Goal: Information Seeking & Learning: Learn about a topic

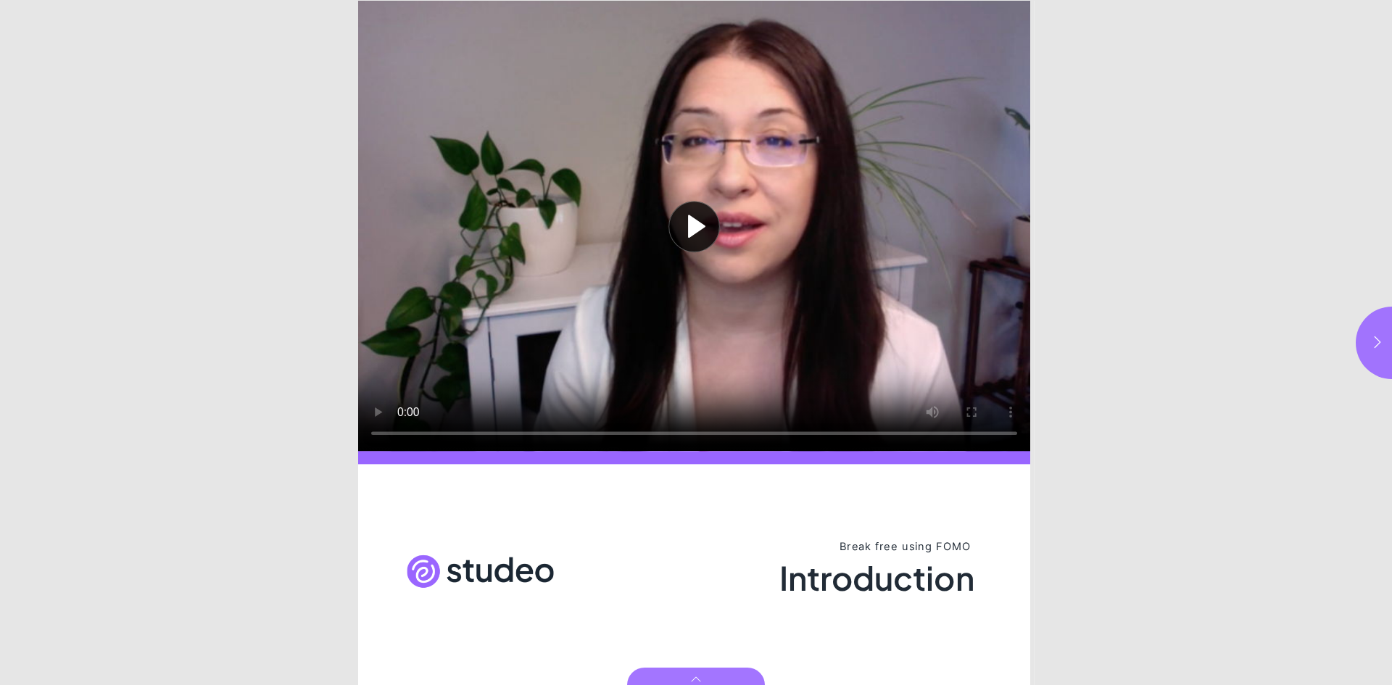
click at [684, 223] on button "Play video" at bounding box center [694, 226] width 672 height 450
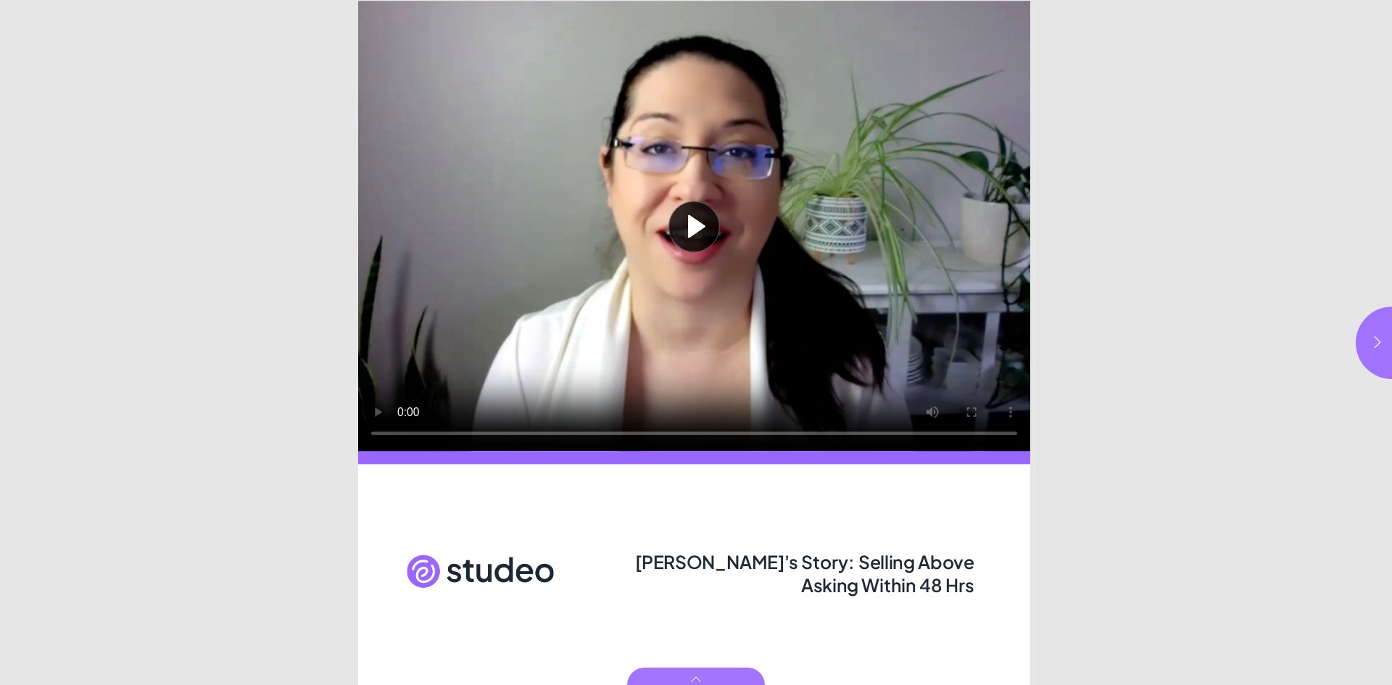
click at [374, 410] on button "Play video" at bounding box center [694, 226] width 672 height 450
click at [1370, 348] on icon "button" at bounding box center [1377, 342] width 14 height 14
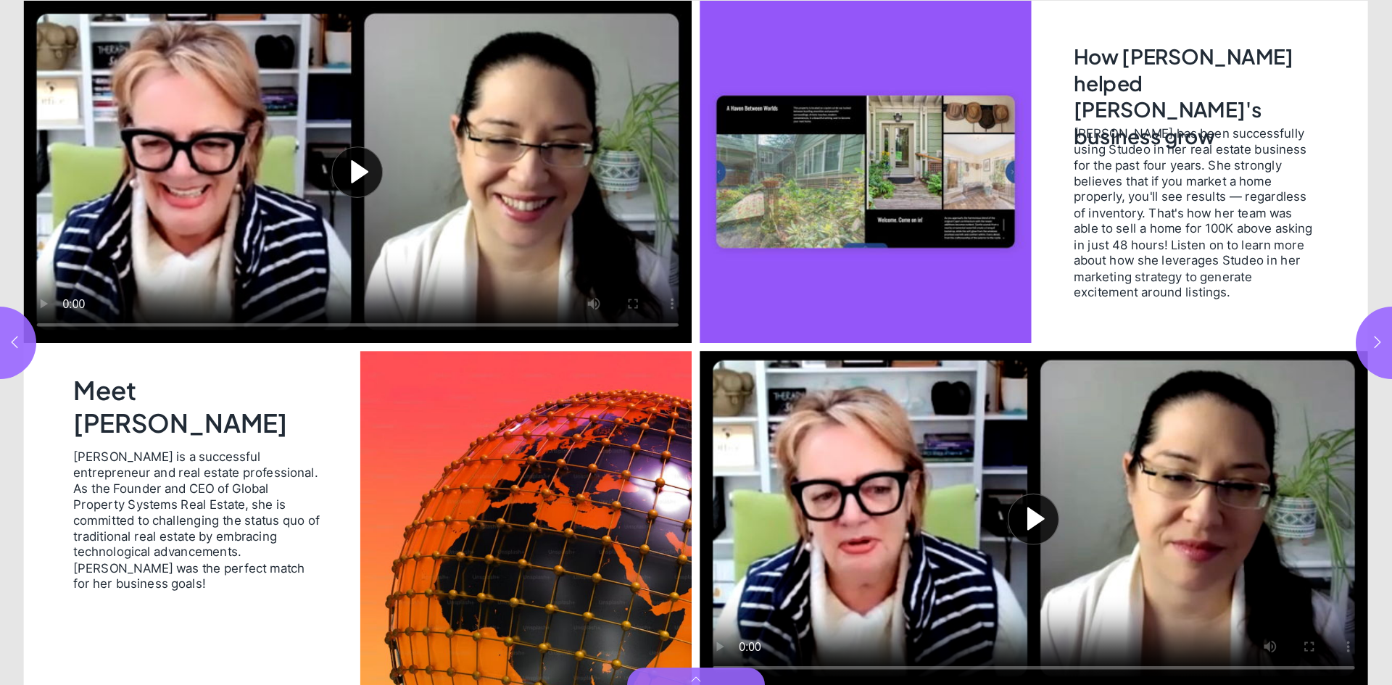
click at [354, 167] on button "Play video" at bounding box center [358, 172] width 668 height 342
click at [1063, 245] on div "Page 3" at bounding box center [1034, 343] width 676 height 685
click at [1375, 337] on icon "button" at bounding box center [1377, 342] width 7 height 12
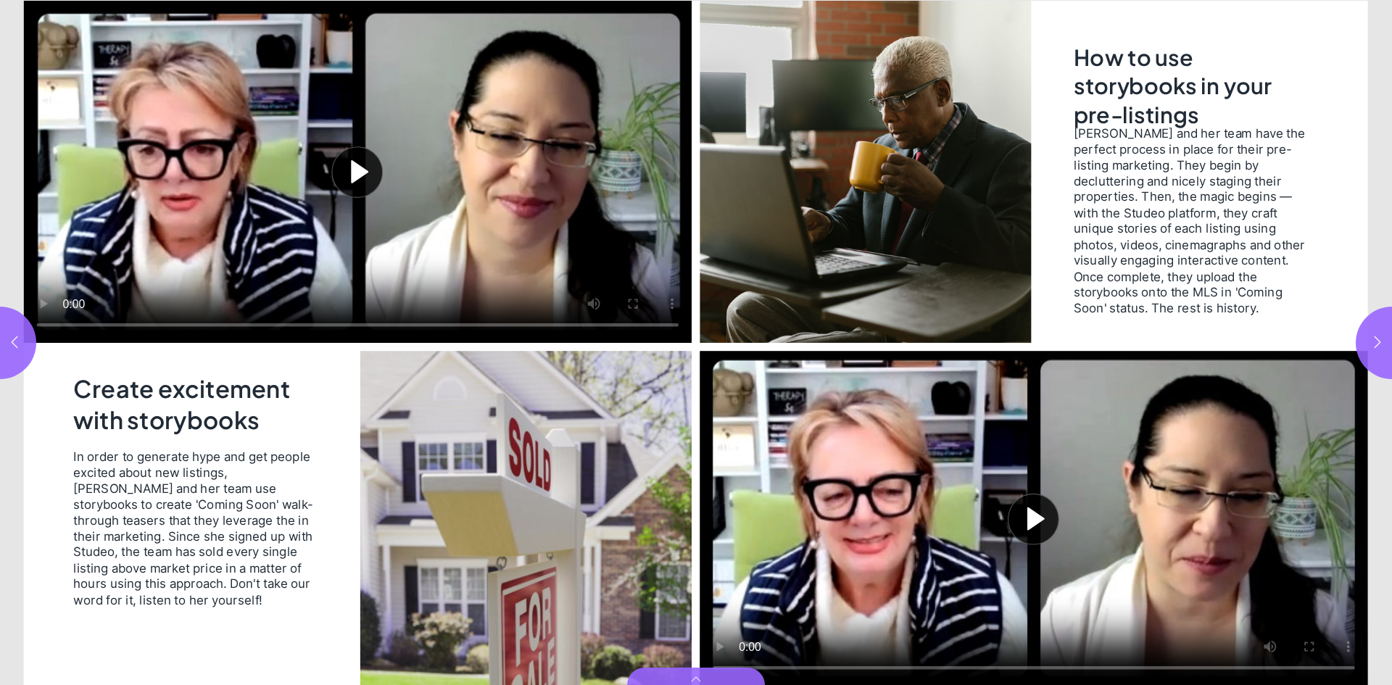
click at [357, 165] on button "Play video" at bounding box center [358, 172] width 668 height 342
click at [1035, 503] on button "Play video" at bounding box center [1034, 518] width 668 height 335
click at [1379, 345] on icon "button" at bounding box center [1377, 342] width 14 height 14
type input "***"
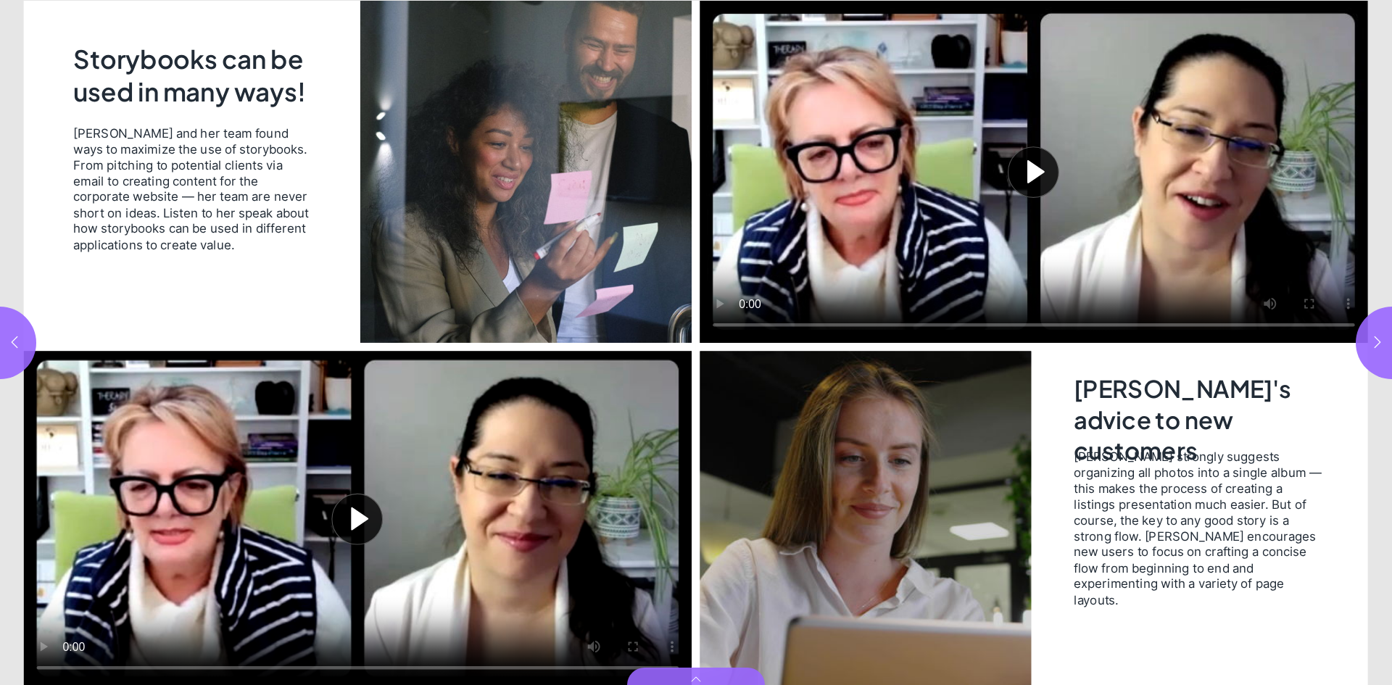
click at [1030, 176] on button "Play video" at bounding box center [1034, 172] width 668 height 342
click at [355, 522] on button "Play video" at bounding box center [358, 518] width 668 height 335
click at [1377, 339] on icon "button" at bounding box center [1377, 342] width 14 height 14
type input "*"
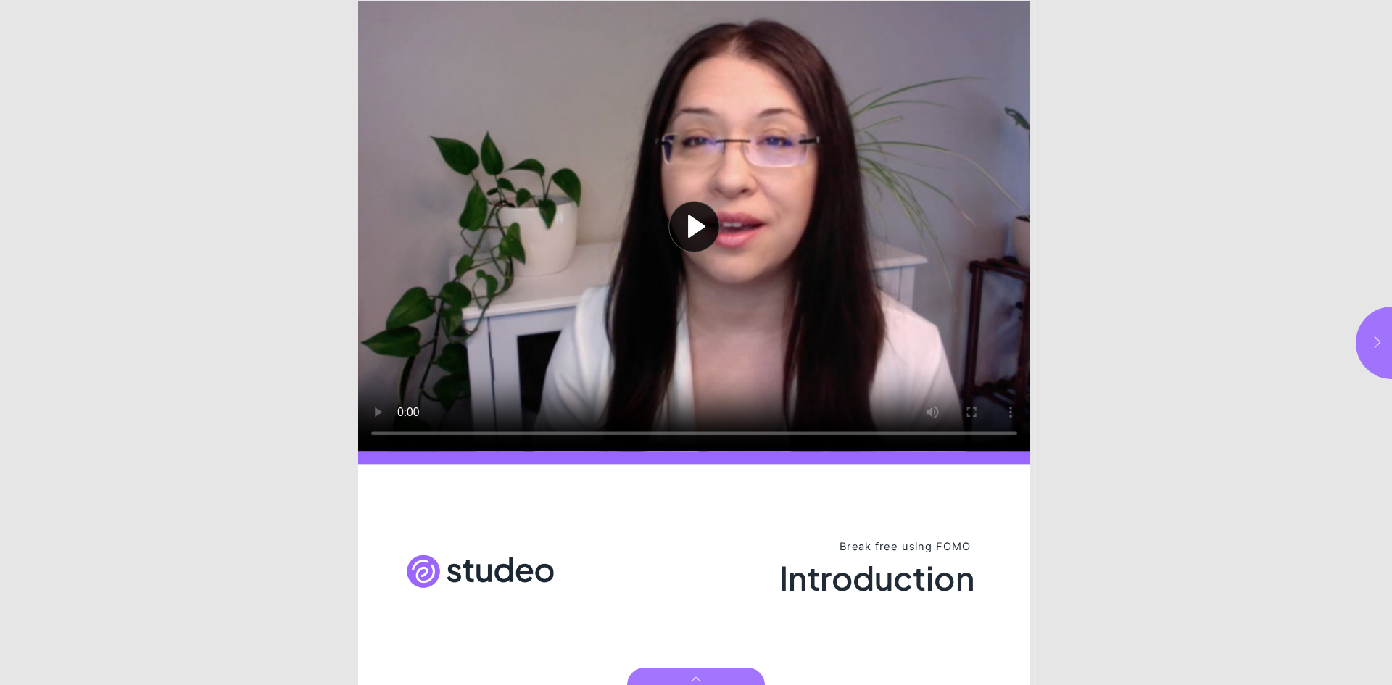
click at [1377, 348] on button "button" at bounding box center [1392, 343] width 72 height 72
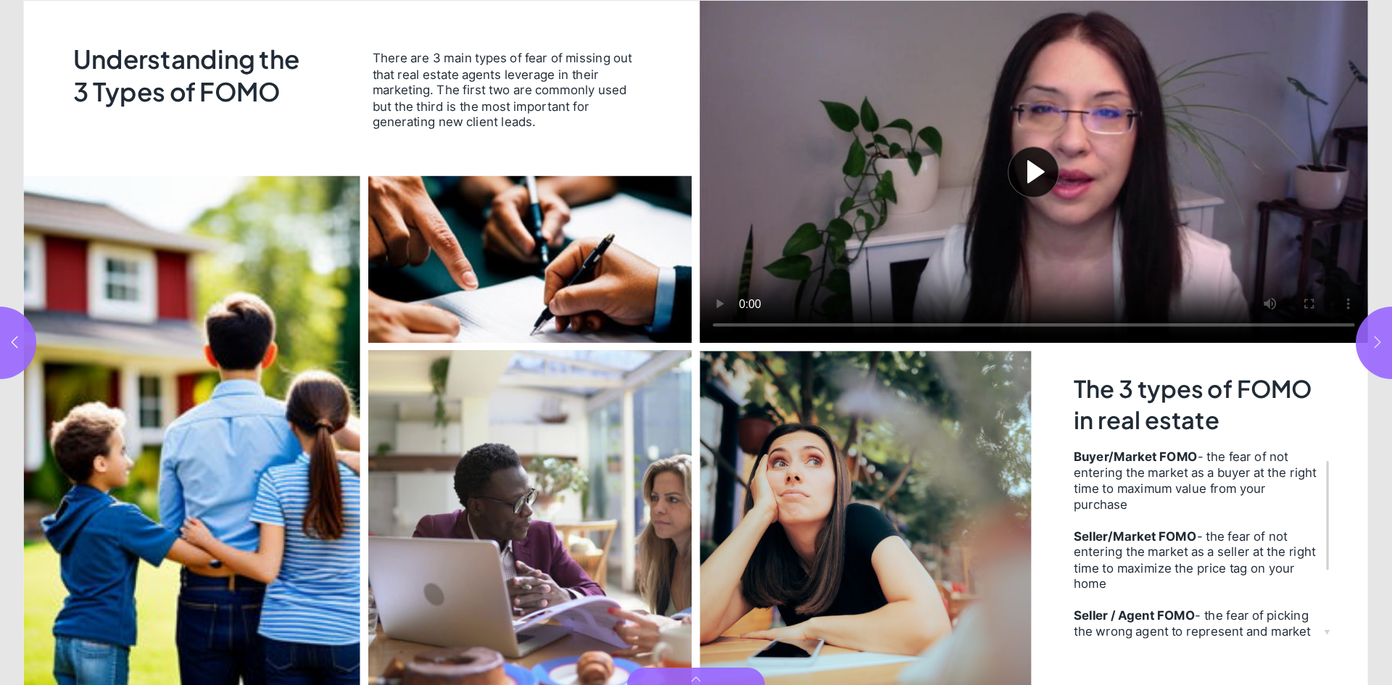
click at [1379, 343] on icon "button" at bounding box center [1377, 342] width 7 height 12
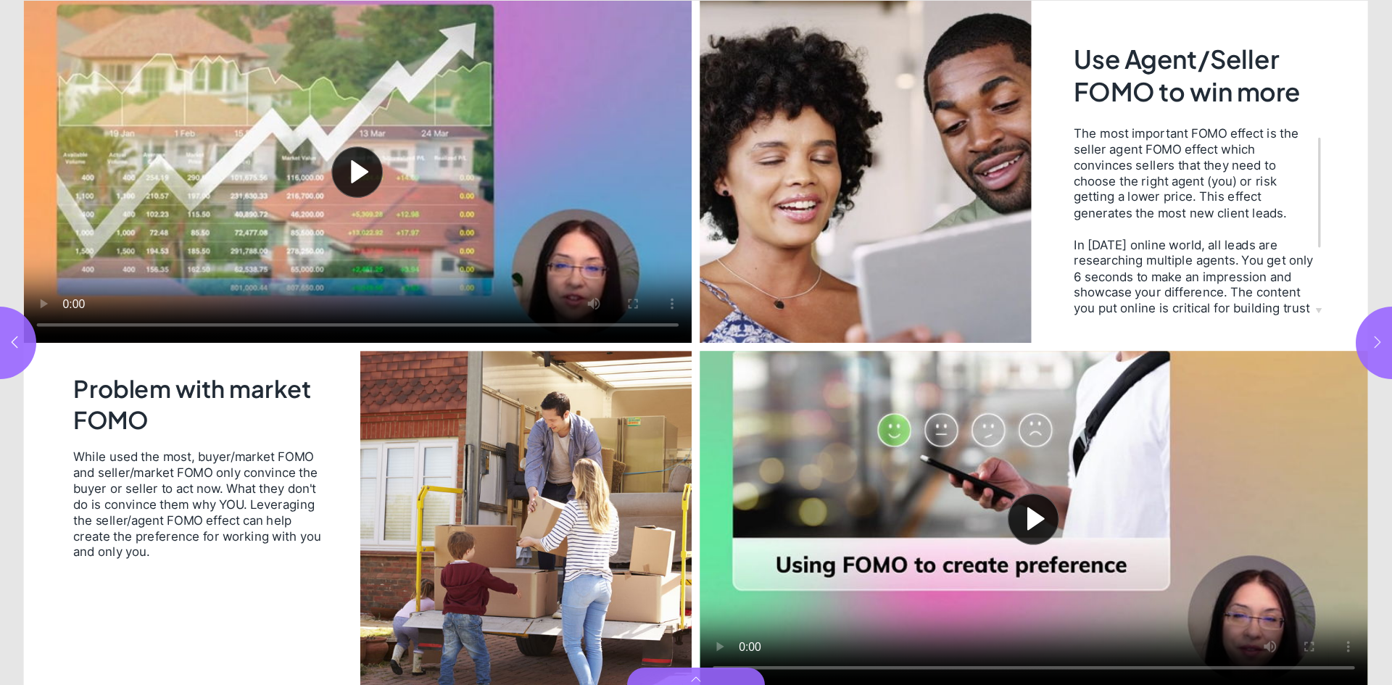
click at [1379, 343] on icon "button" at bounding box center [1377, 342] width 7 height 12
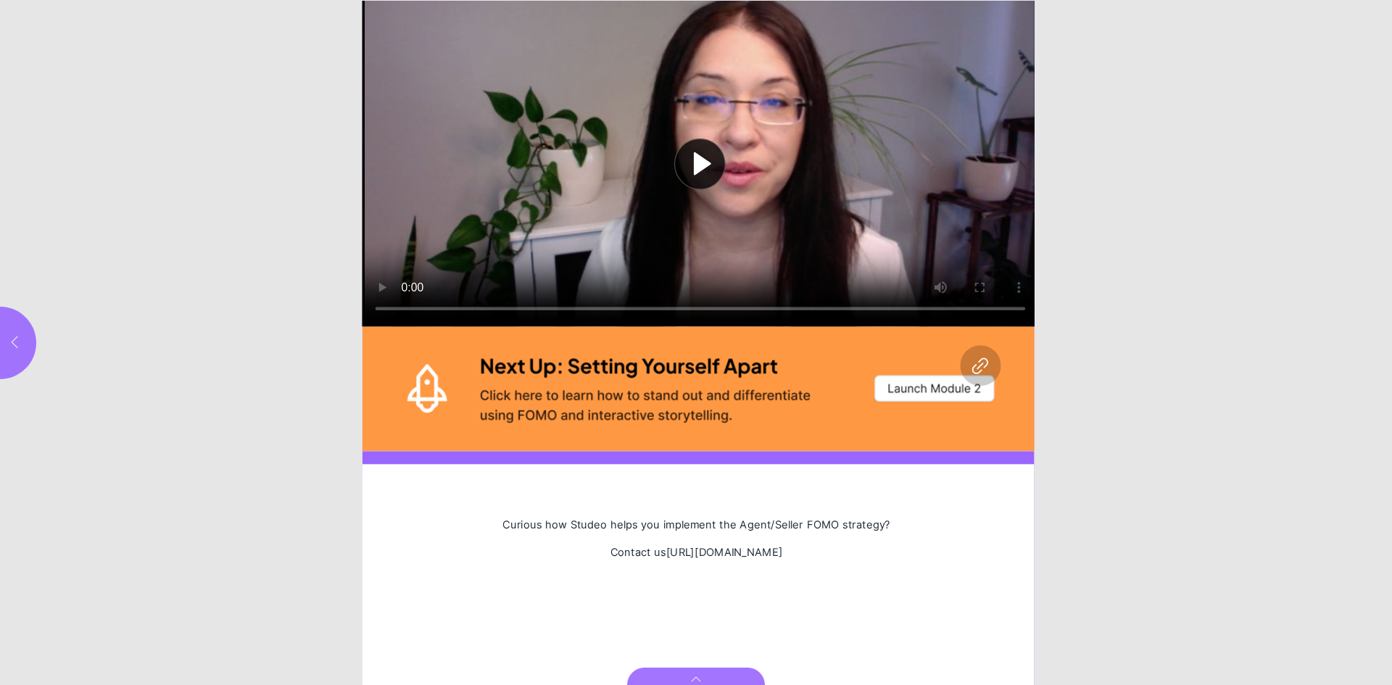
click at [29, 343] on button "button" at bounding box center [0, 343] width 72 height 72
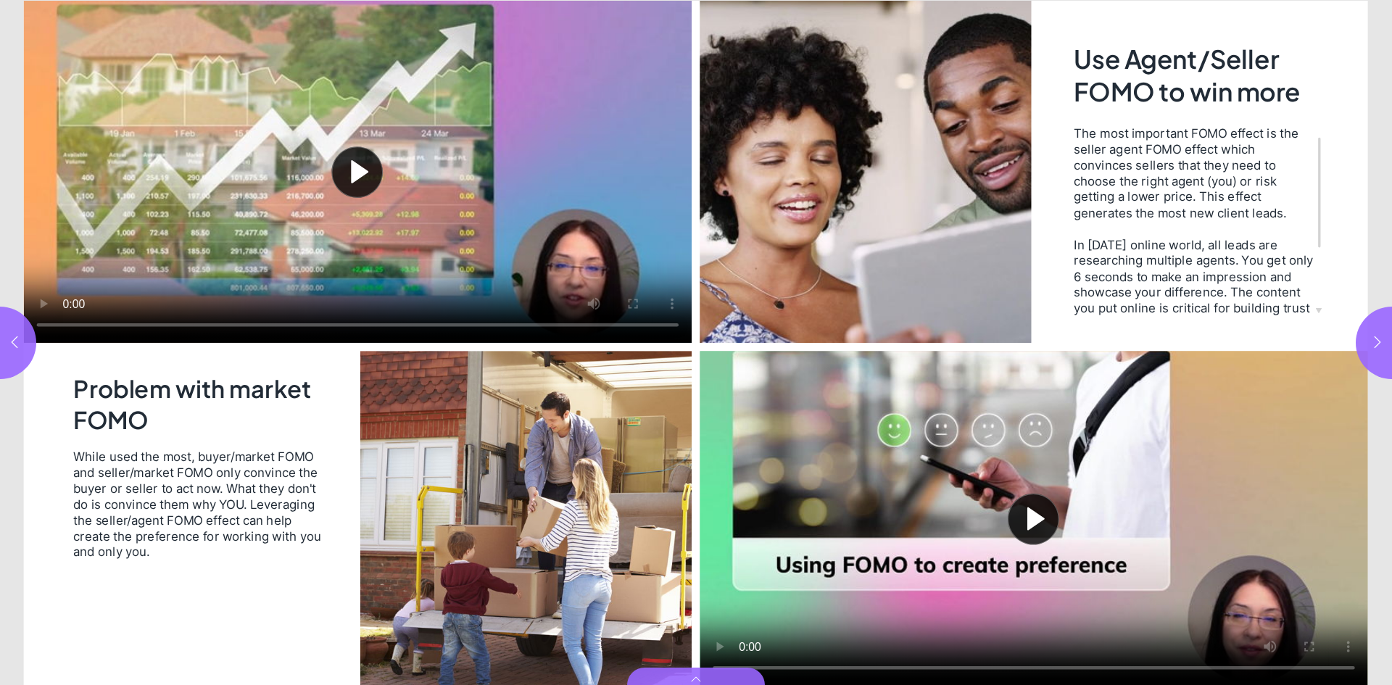
click at [1035, 518] on button "Play video" at bounding box center [1034, 518] width 668 height 335
click at [1378, 339] on icon "button" at bounding box center [1377, 342] width 14 height 14
type input "*"
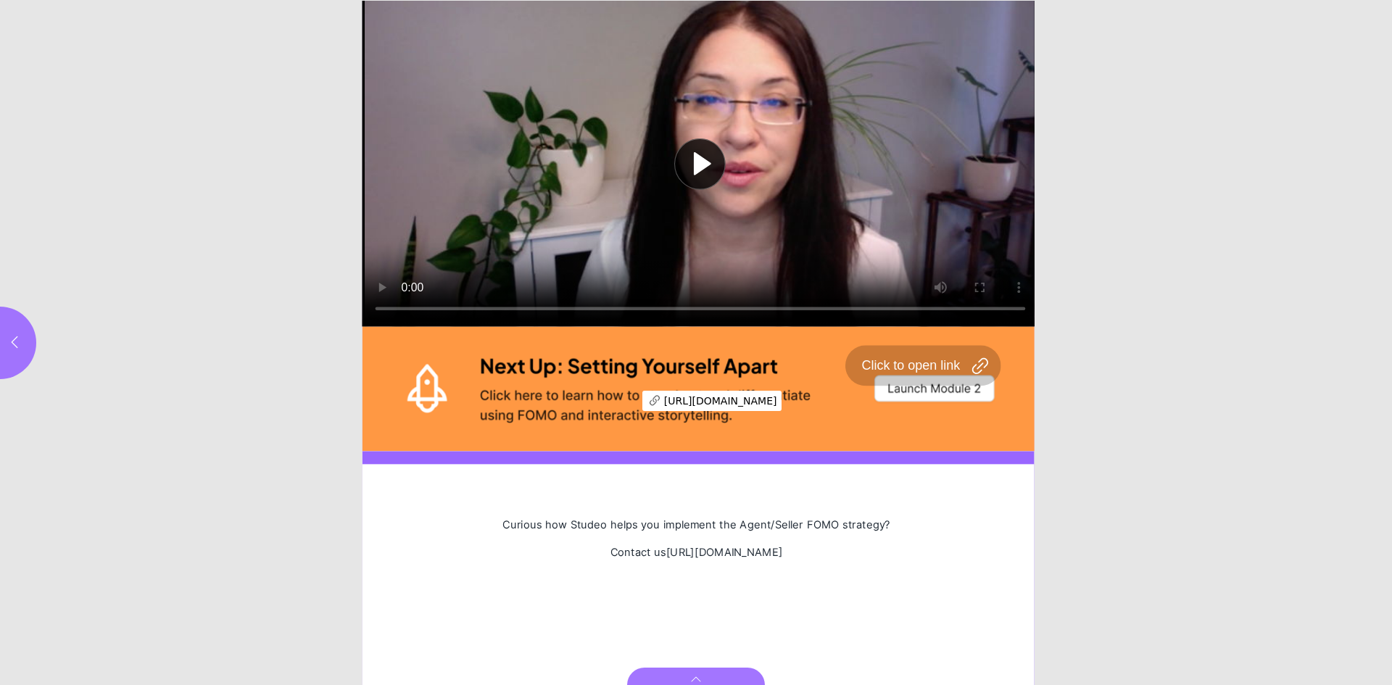
click at [620, 398] on div "Page 6" at bounding box center [700, 388] width 676 height 125
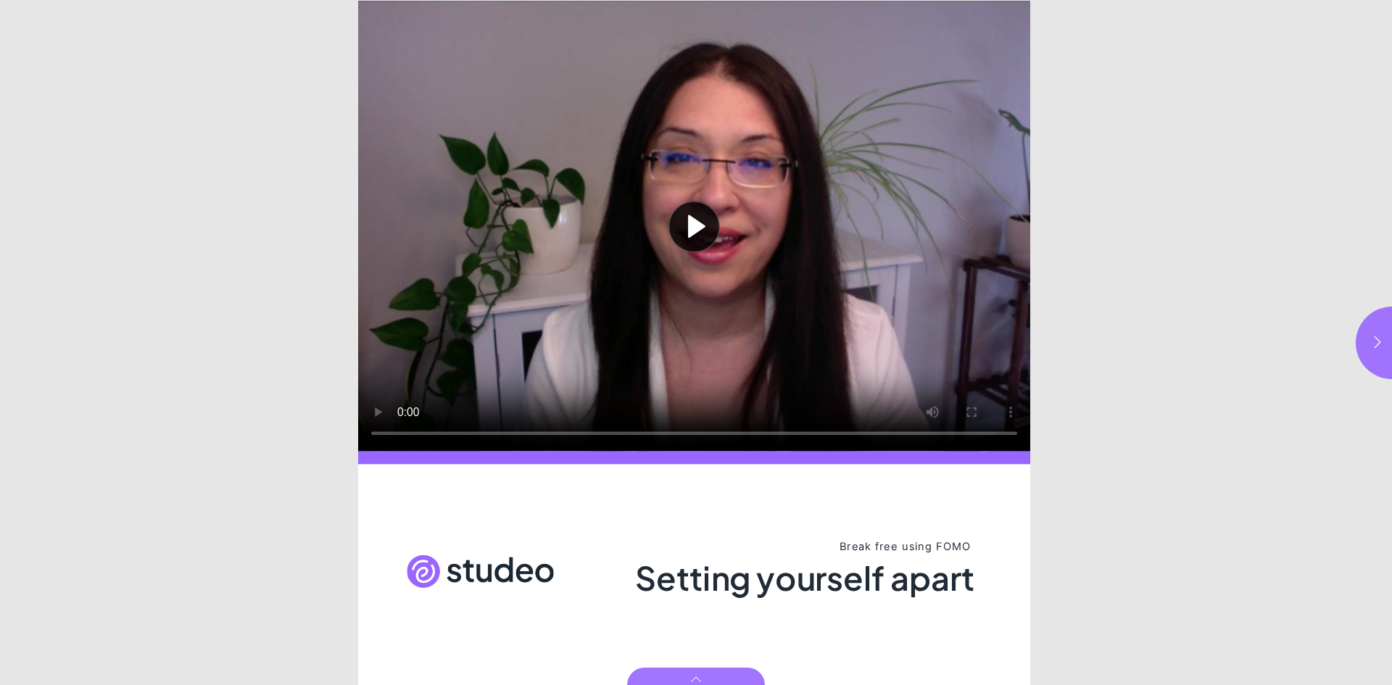
click at [374, 409] on button "Play video" at bounding box center [694, 226] width 672 height 450
click at [1359, 329] on button "button" at bounding box center [1392, 343] width 72 height 72
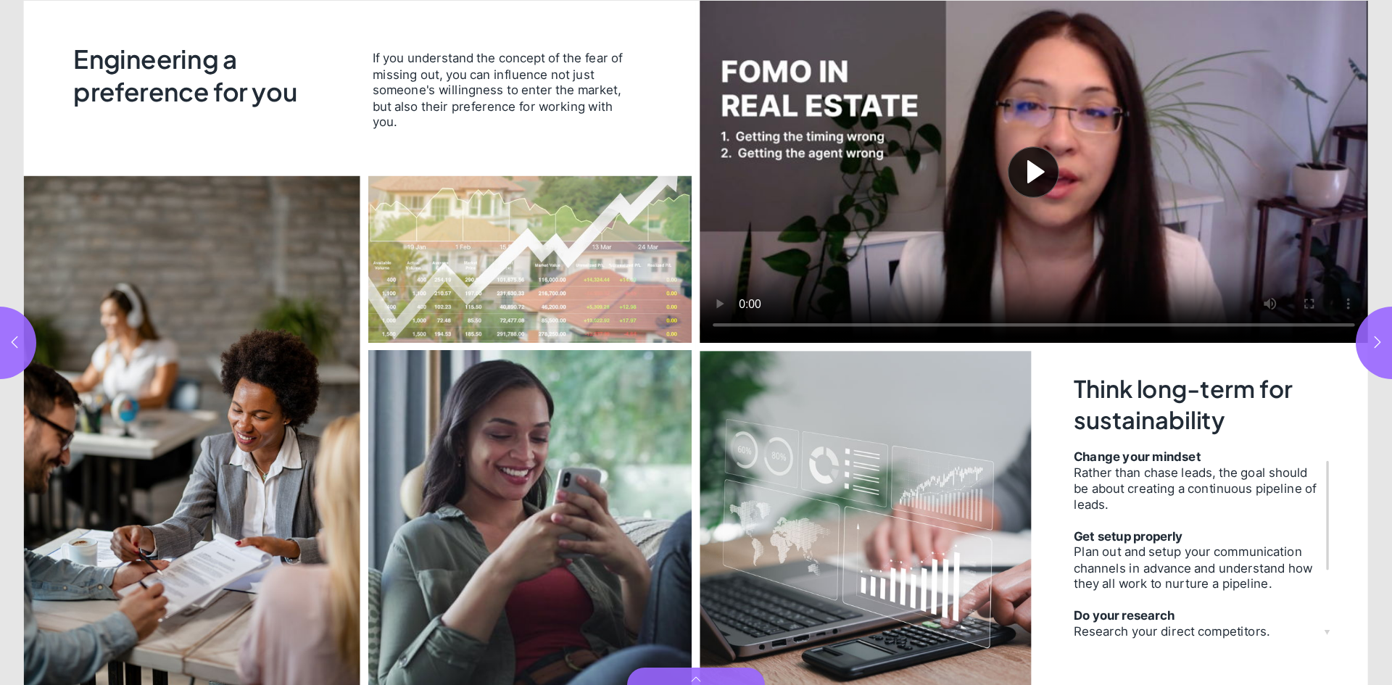
click at [1031, 167] on button "Play video" at bounding box center [1034, 172] width 668 height 342
click at [1379, 338] on icon "button" at bounding box center [1377, 342] width 14 height 14
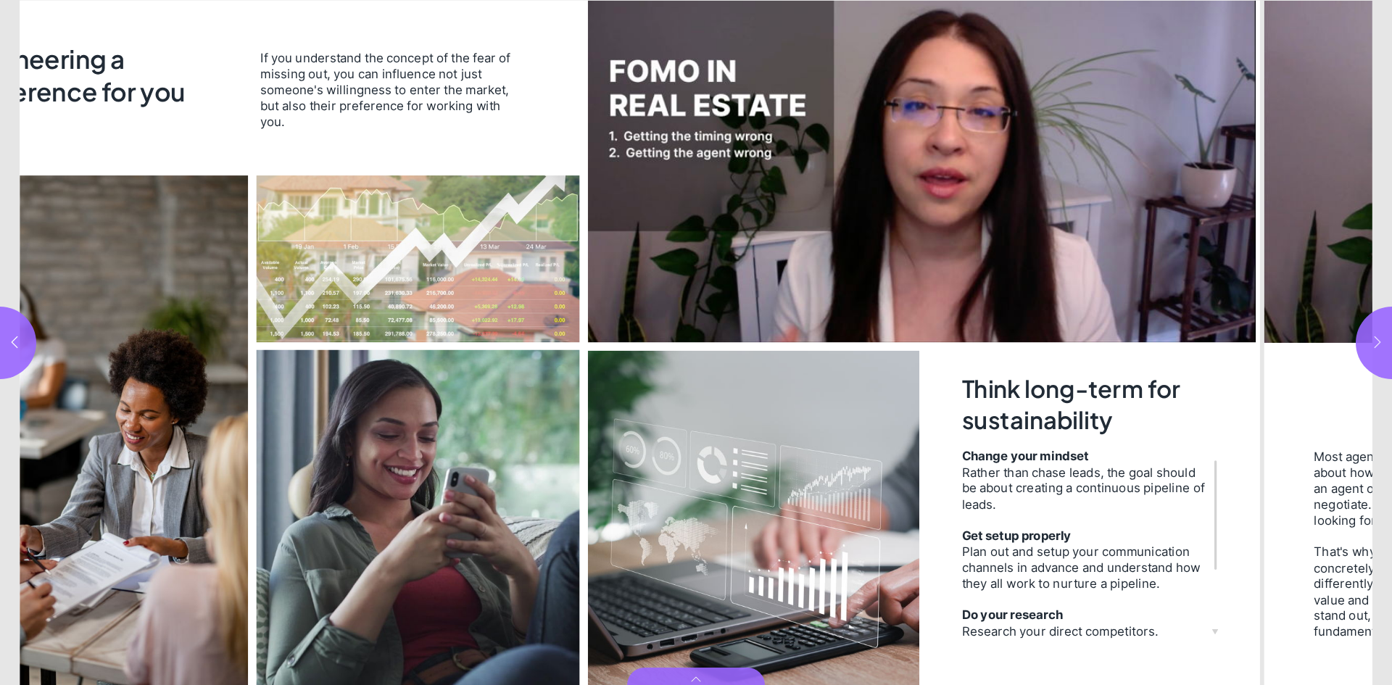
type input "***"
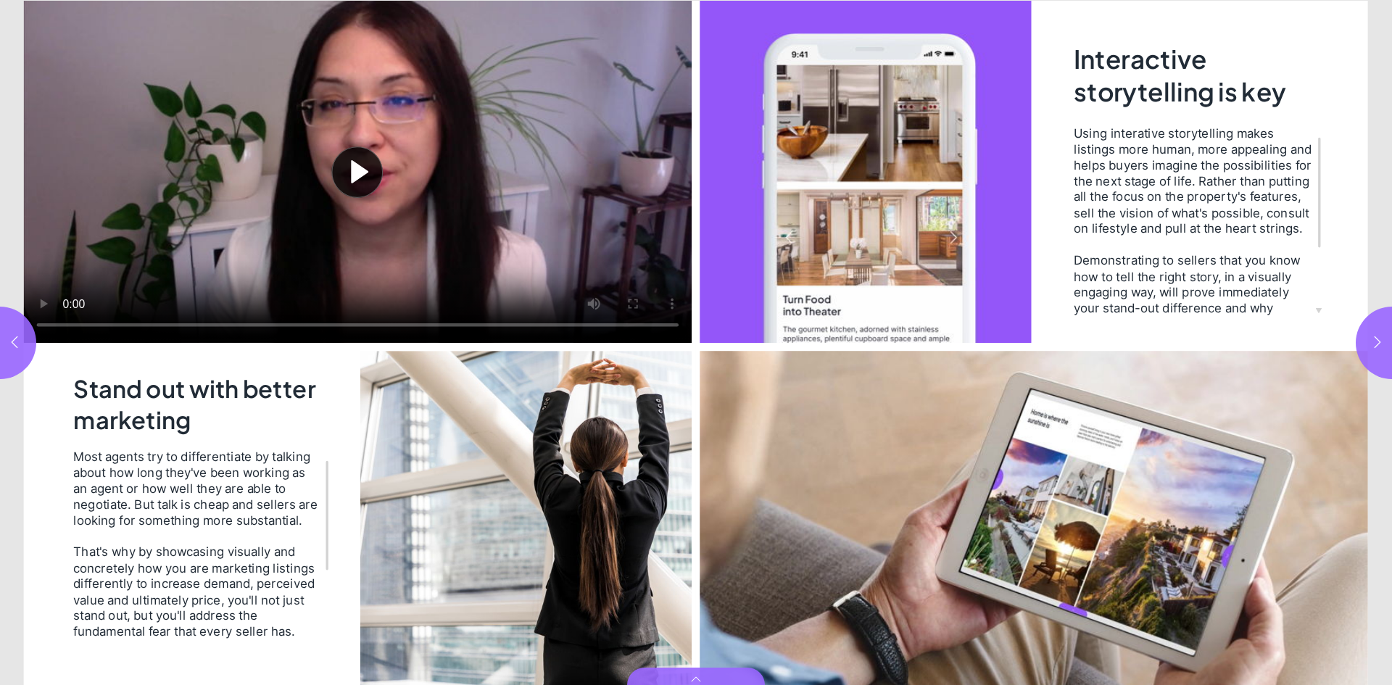
click at [46, 303] on button "Play video" at bounding box center [358, 172] width 668 height 342
